Goal: Complete application form

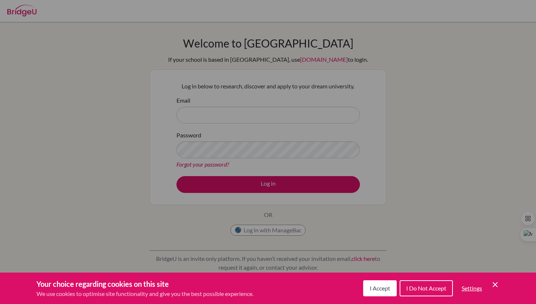
click at [377, 293] on button "I Accept" at bounding box center [380, 288] width 34 height 16
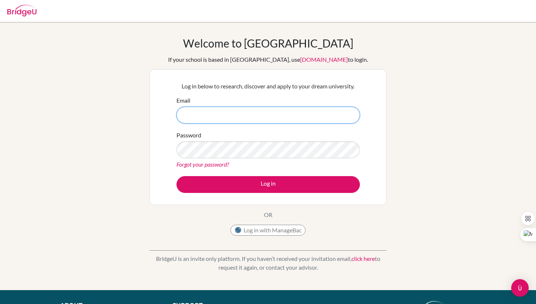
click at [225, 119] on input "Email" at bounding box center [268, 115] width 183 height 17
click at [224, 115] on input "Email" at bounding box center [268, 115] width 183 height 17
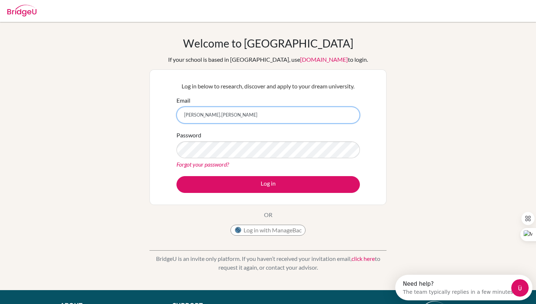
click at [196, 116] on input "[PERSON_NAME].[PERSON_NAME]" at bounding box center [268, 115] width 183 height 17
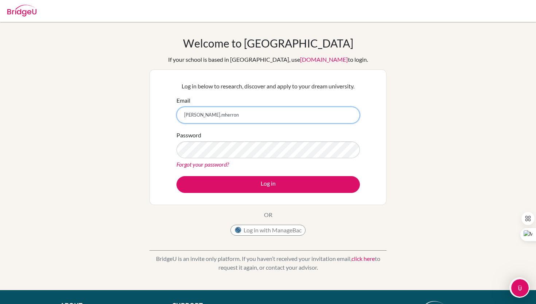
click at [238, 120] on input "[PERSON_NAME].mherron" at bounding box center [268, 115] width 183 height 17
type input "[PERSON_NAME][EMAIL_ADDRESS][DOMAIN_NAME]"
drag, startPoint x: 302, startPoint y: 123, endPoint x: 216, endPoint y: 110, distance: 87.8
click at [216, 111] on input "[PERSON_NAME][EMAIL_ADDRESS][DOMAIN_NAME]" at bounding box center [268, 115] width 183 height 17
click at [210, 119] on input "Email" at bounding box center [268, 115] width 183 height 17
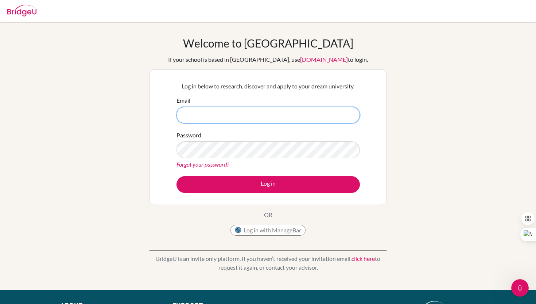
click at [210, 119] on input "Email" at bounding box center [268, 115] width 183 height 17
